Goal: Information Seeking & Learning: Learn about a topic

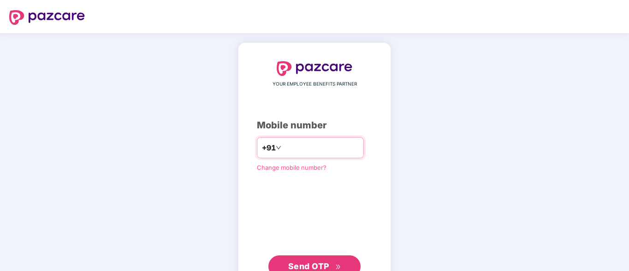
type input "**********"
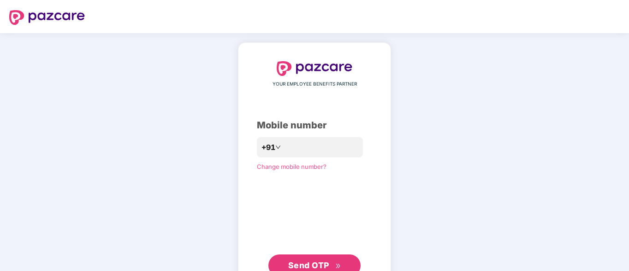
click at [325, 260] on span "Send OTP" at bounding box center [314, 265] width 53 height 13
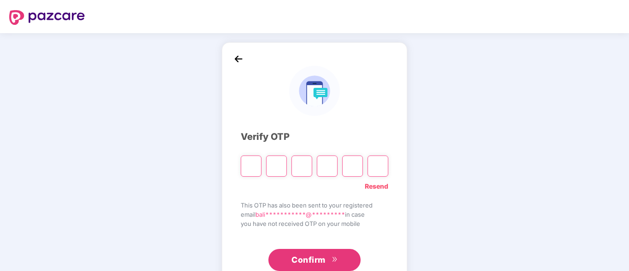
type input "*"
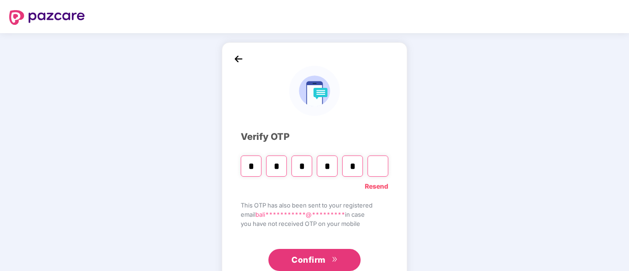
type input "*"
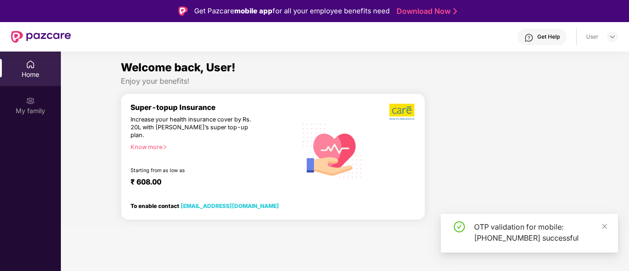
click at [309, 260] on section "Welcome back, User! Enjoy your benefits! Super-topup Insurance Increase your he…" at bounding box center [345, 187] width 568 height 271
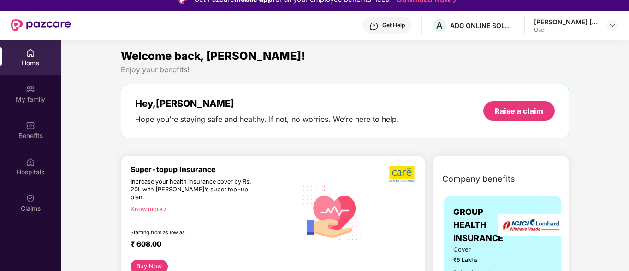
scroll to position [28, 0]
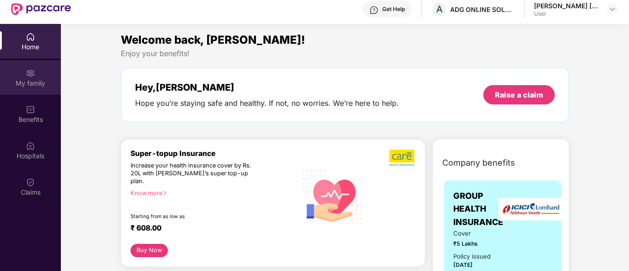
click at [32, 82] on div "My family" at bounding box center [30, 83] width 61 height 9
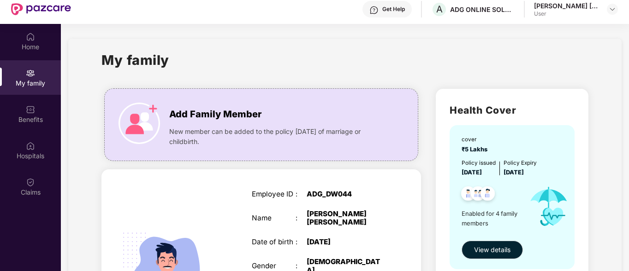
scroll to position [52, 0]
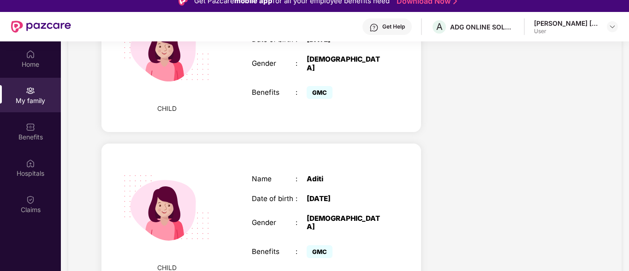
scroll to position [0, 0]
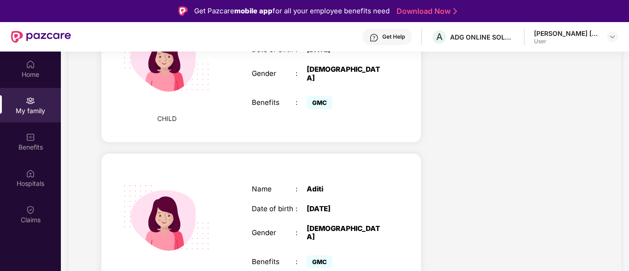
click at [365, 154] on div "CHILD Name : Aditi Date of birth : [DEMOGRAPHIC_DATA] Gender : [DEMOGRAPHIC_DAT…" at bounding box center [260, 228] width 319 height 148
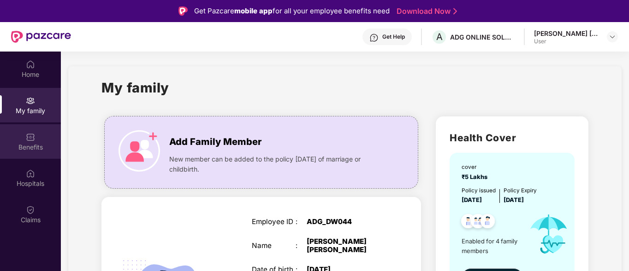
click at [31, 132] on div at bounding box center [30, 136] width 9 height 9
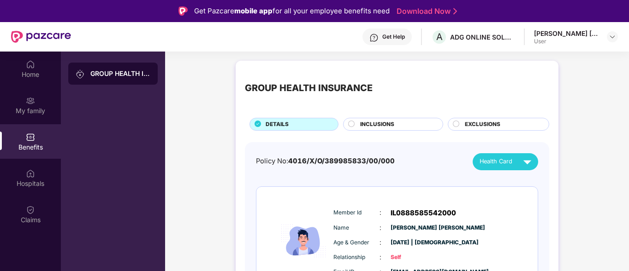
click at [132, 72] on div "GROUP HEALTH INSURANCE" at bounding box center [120, 73] width 60 height 9
click at [382, 125] on span "INCLUSIONS" at bounding box center [377, 124] width 34 height 9
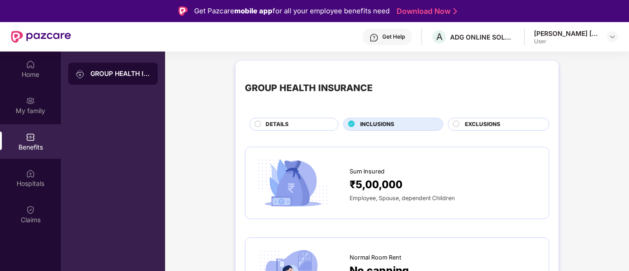
click at [303, 127] on div "DETAILS" at bounding box center [297, 125] width 72 height 10
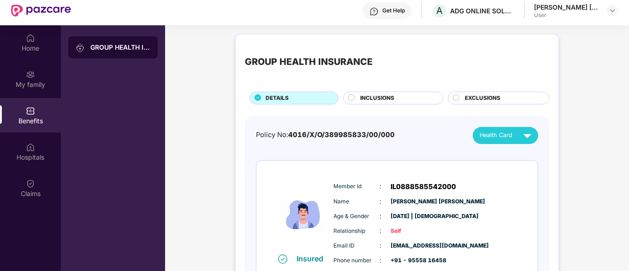
scroll to position [28, 0]
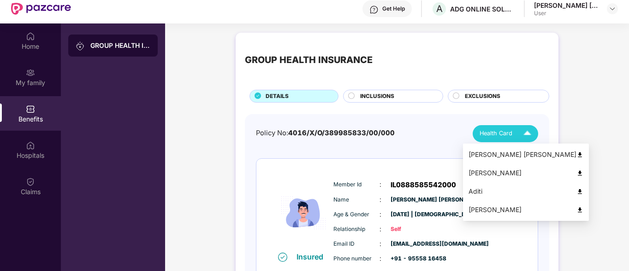
click at [516, 131] on div "Health Card" at bounding box center [507, 134] width 56 height 16
click at [512, 155] on div "[PERSON_NAME] [PERSON_NAME]" at bounding box center [525, 155] width 115 height 10
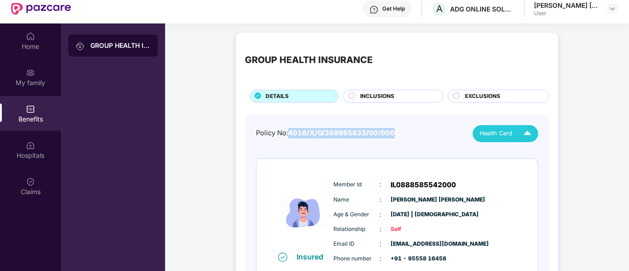
drag, startPoint x: 392, startPoint y: 133, endPoint x: 295, endPoint y: 129, distance: 97.3
click at [295, 129] on span "4016/X/O/389985833/00/000" at bounding box center [341, 133] width 106 height 8
click at [291, 132] on span "4016/X/O/389985833/00/000" at bounding box center [341, 133] width 106 height 8
drag, startPoint x: 290, startPoint y: 132, endPoint x: 392, endPoint y: 135, distance: 102.3
click at [392, 135] on span "4016/X/O/389985833/00/000" at bounding box center [341, 133] width 106 height 8
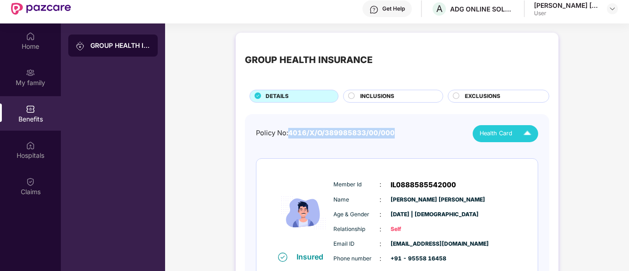
copy span "4016/X/O/389985833/00/000"
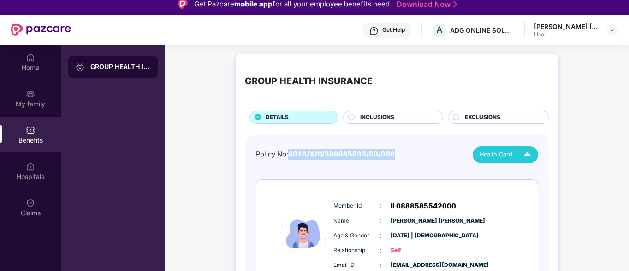
scroll to position [0, 0]
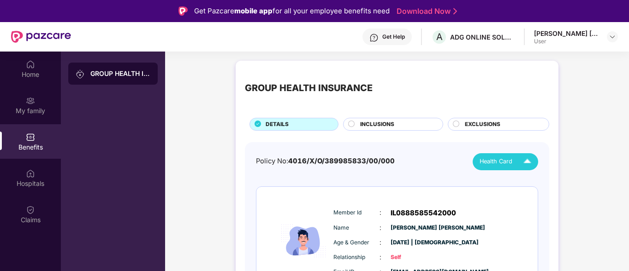
click at [315, 124] on div "DETAILS" at bounding box center [297, 125] width 72 height 10
click at [395, 124] on div "INCLUSIONS" at bounding box center [396, 125] width 82 height 10
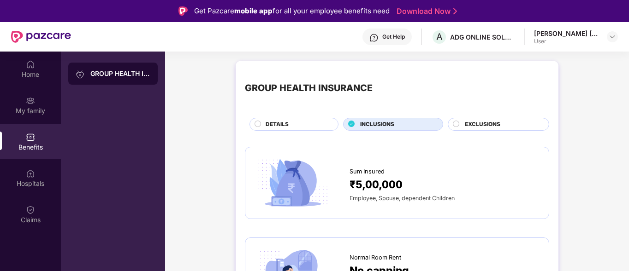
click at [473, 123] on span "EXCLUSIONS" at bounding box center [481, 124] width 35 height 9
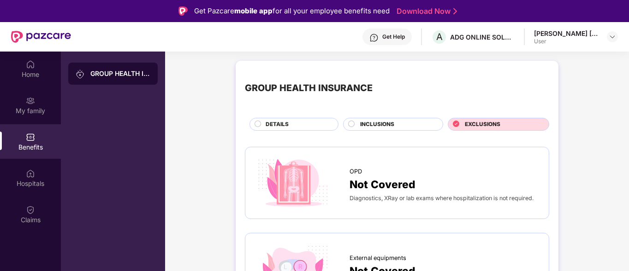
click at [255, 124] on circle at bounding box center [258, 124] width 6 height 6
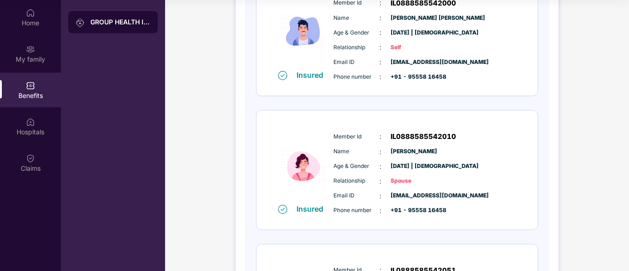
scroll to position [74, 0]
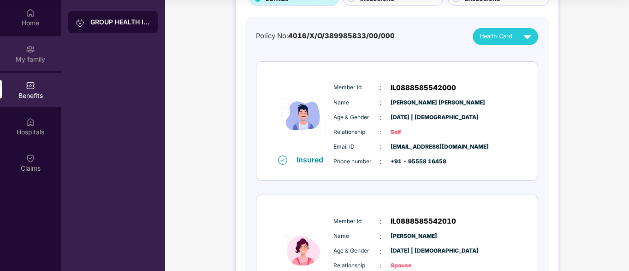
click at [25, 45] on div "My family" at bounding box center [30, 53] width 61 height 35
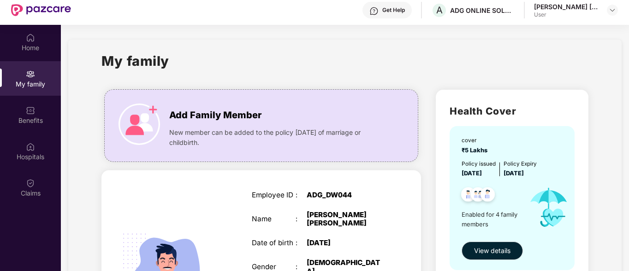
scroll to position [34, 0]
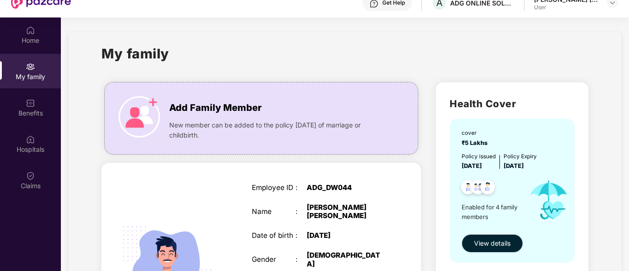
click at [491, 248] on span "View details" at bounding box center [492, 244] width 36 height 10
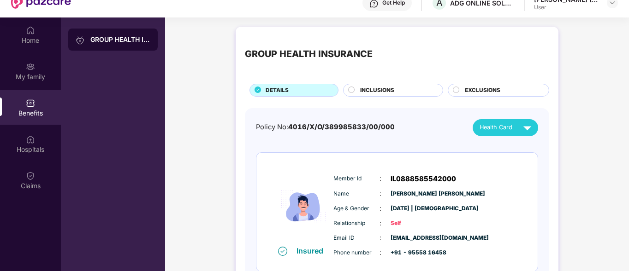
click at [403, 94] on div "INCLUSIONS" at bounding box center [396, 91] width 82 height 10
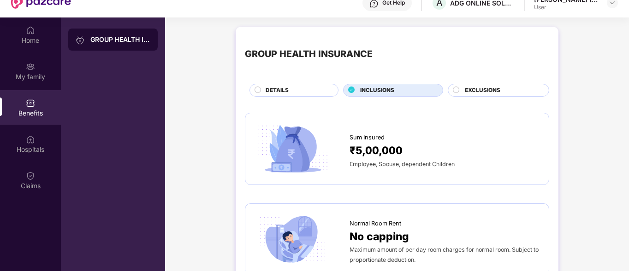
click at [496, 93] on span "EXCLUSIONS" at bounding box center [481, 90] width 35 height 9
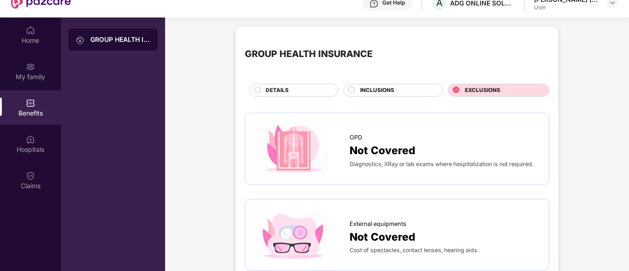
click at [347, 90] on div "INCLUSIONS" at bounding box center [393, 90] width 100 height 13
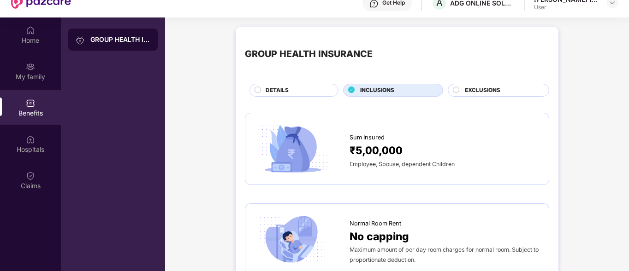
click at [347, 90] on div "INCLUSIONS" at bounding box center [393, 90] width 100 height 13
click at [317, 90] on div "DETAILS" at bounding box center [297, 91] width 72 height 10
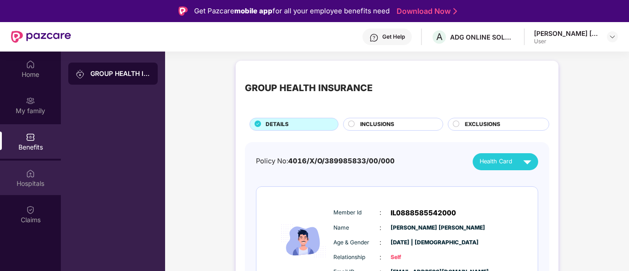
click at [35, 186] on div "Hospitals" at bounding box center [30, 183] width 61 height 9
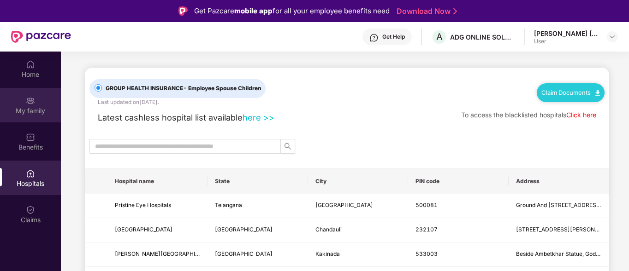
click at [31, 100] on img at bounding box center [30, 100] width 9 height 9
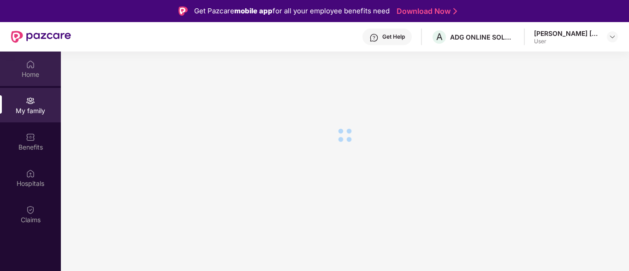
click at [33, 73] on div "Home" at bounding box center [30, 74] width 61 height 9
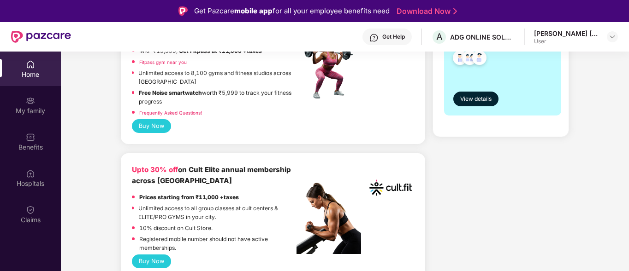
scroll to position [313, 0]
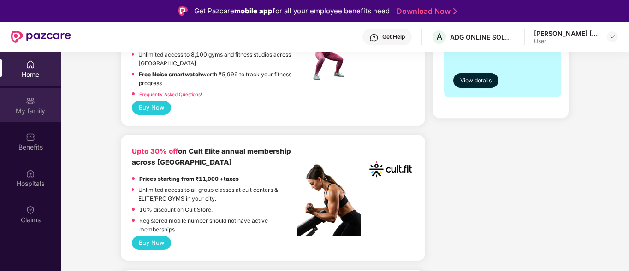
click at [35, 105] on img at bounding box center [30, 100] width 9 height 9
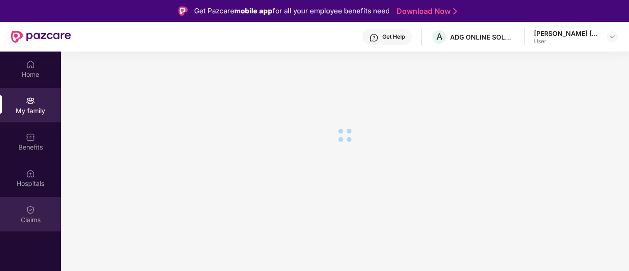
click at [31, 216] on div "Claims" at bounding box center [30, 220] width 61 height 9
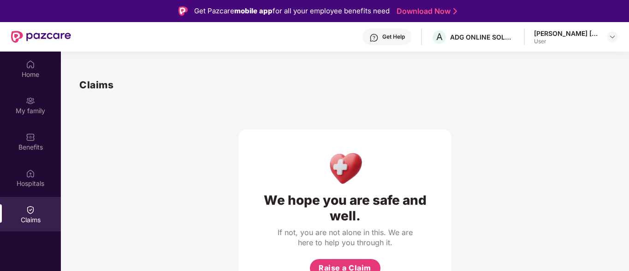
click at [604, 41] on div "[PERSON_NAME] [PERSON_NAME] User" at bounding box center [576, 37] width 84 height 16
click at [606, 41] on div at bounding box center [611, 36] width 11 height 11
click at [611, 40] on img at bounding box center [611, 36] width 7 height 7
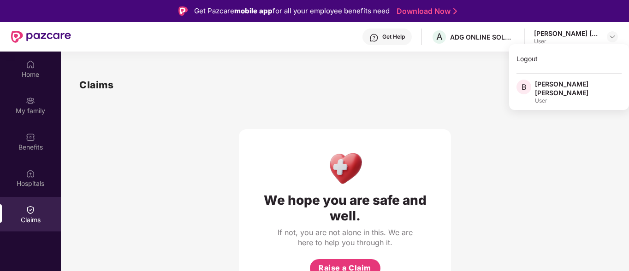
click at [382, 34] on div "Get Help" at bounding box center [393, 36] width 23 height 7
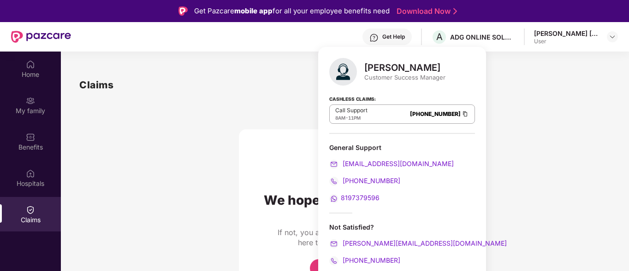
click at [229, 61] on div "Claims We hope you are safe and well. If not, you are not alone in this. We are…" at bounding box center [345, 187] width 568 height 256
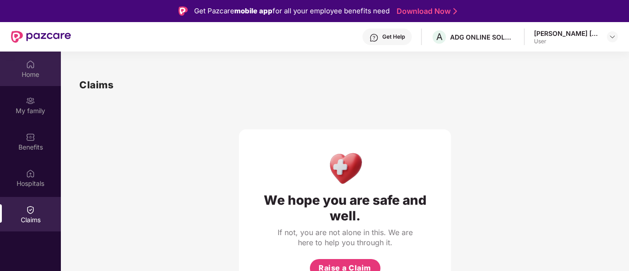
click at [29, 74] on div "Home" at bounding box center [30, 74] width 61 height 9
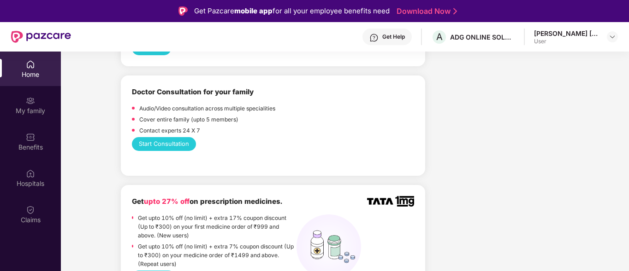
scroll to position [535, 0]
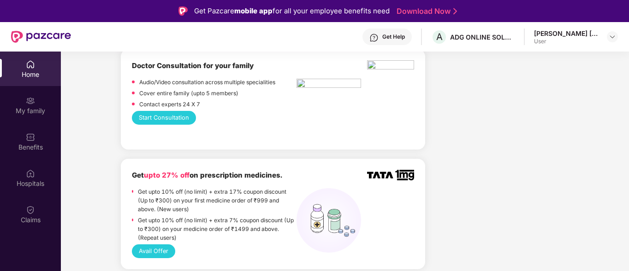
click at [29, 74] on div "Home" at bounding box center [30, 74] width 61 height 9
click at [30, 95] on div at bounding box center [30, 99] width 9 height 9
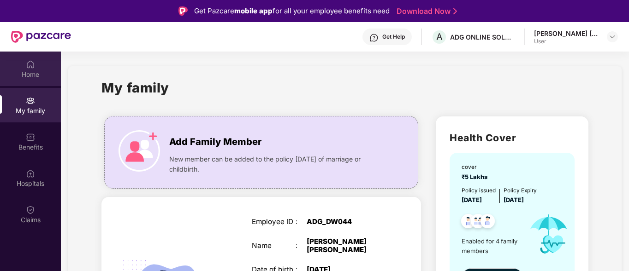
click at [29, 72] on div "Home" at bounding box center [30, 74] width 61 height 9
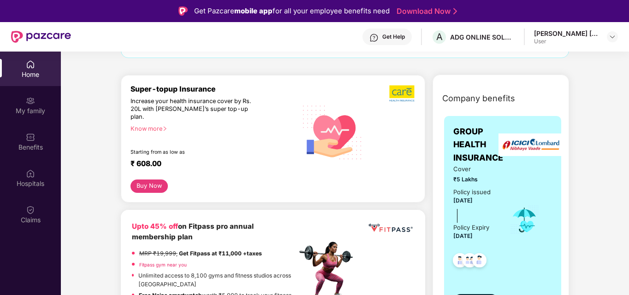
scroll to position [111, 0]
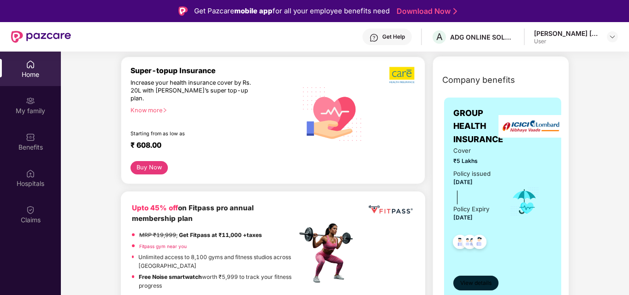
click at [479, 271] on span "View details" at bounding box center [475, 283] width 31 height 9
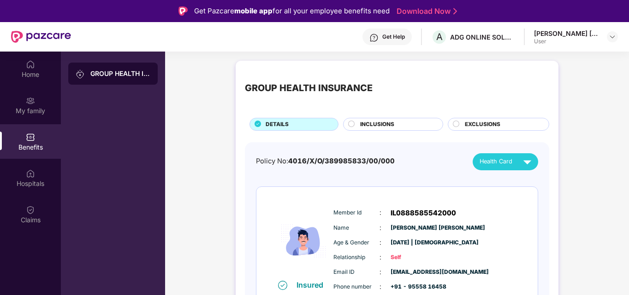
scroll to position [39, 0]
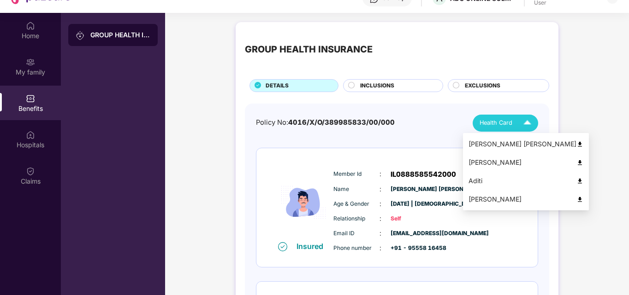
click at [484, 145] on div "[PERSON_NAME] [PERSON_NAME]" at bounding box center [525, 144] width 115 height 10
